Goal: Navigation & Orientation: Find specific page/section

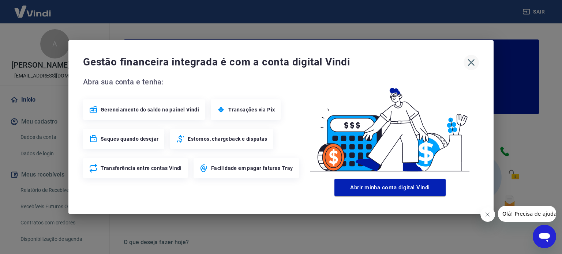
click at [472, 62] on icon "button" at bounding box center [471, 62] width 7 height 7
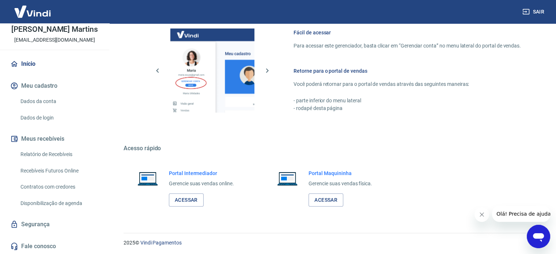
scroll to position [399, 0]
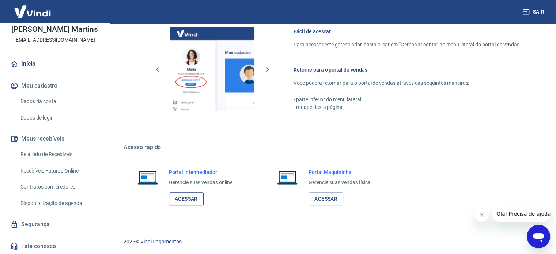
click at [189, 201] on link "Acessar" at bounding box center [186, 199] width 35 height 14
